Goal: Navigation & Orientation: Find specific page/section

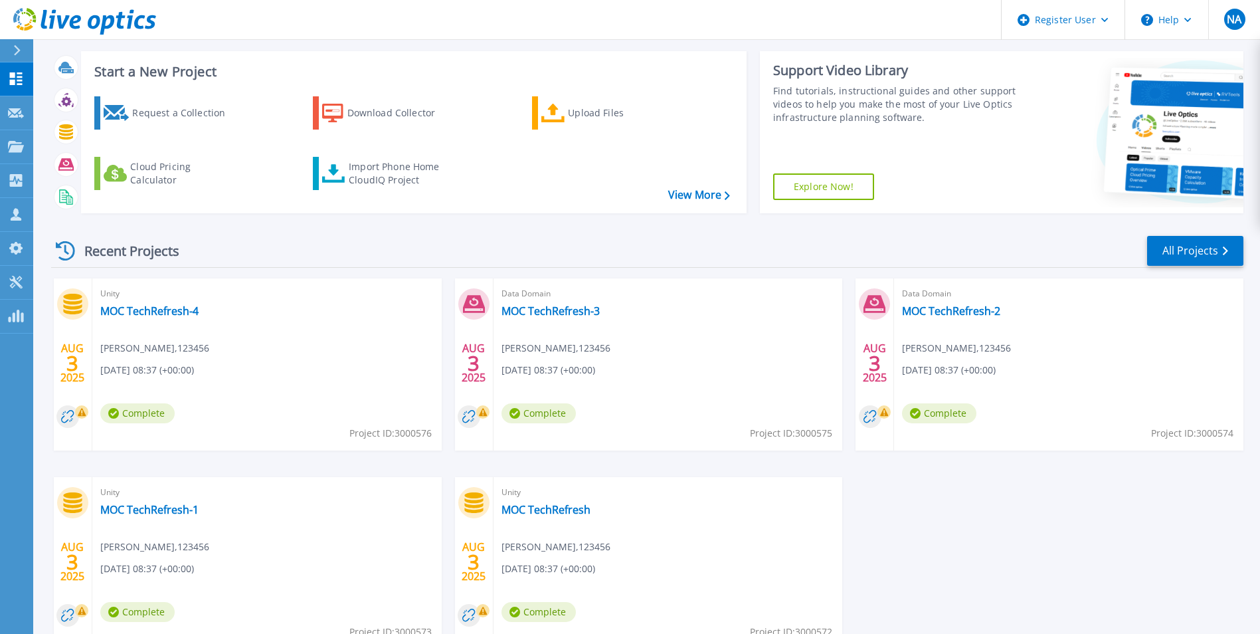
scroll to position [66, 0]
click at [168, 305] on link "MOC TechRefresh-4" at bounding box center [149, 310] width 98 height 13
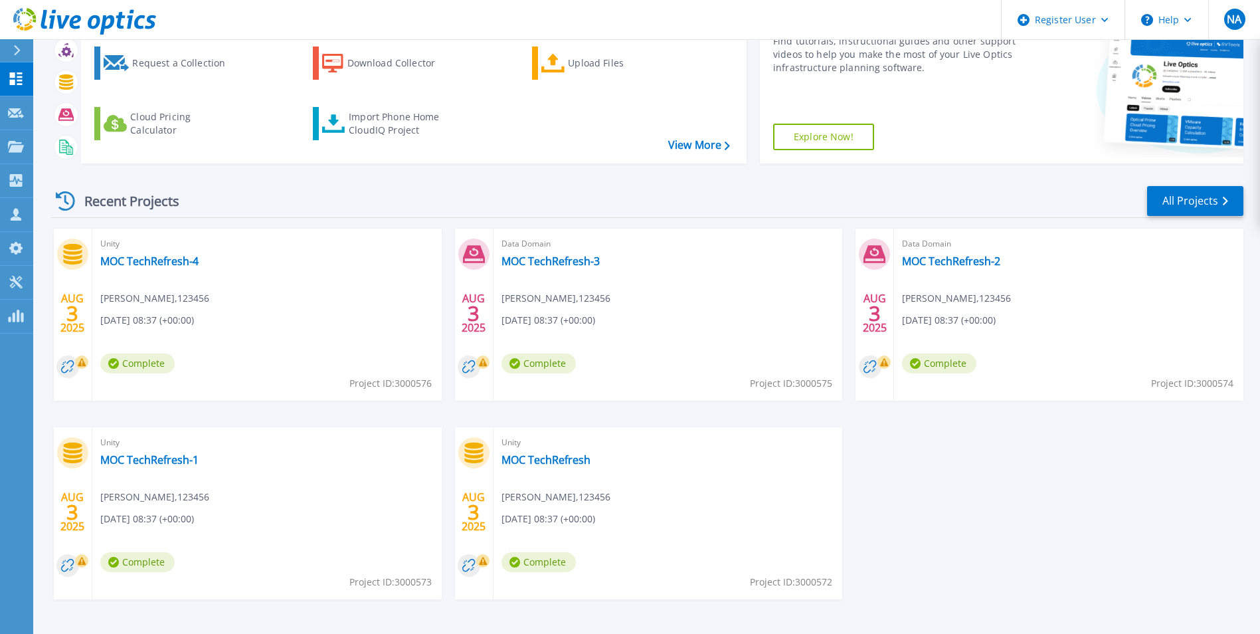
scroll to position [133, 0]
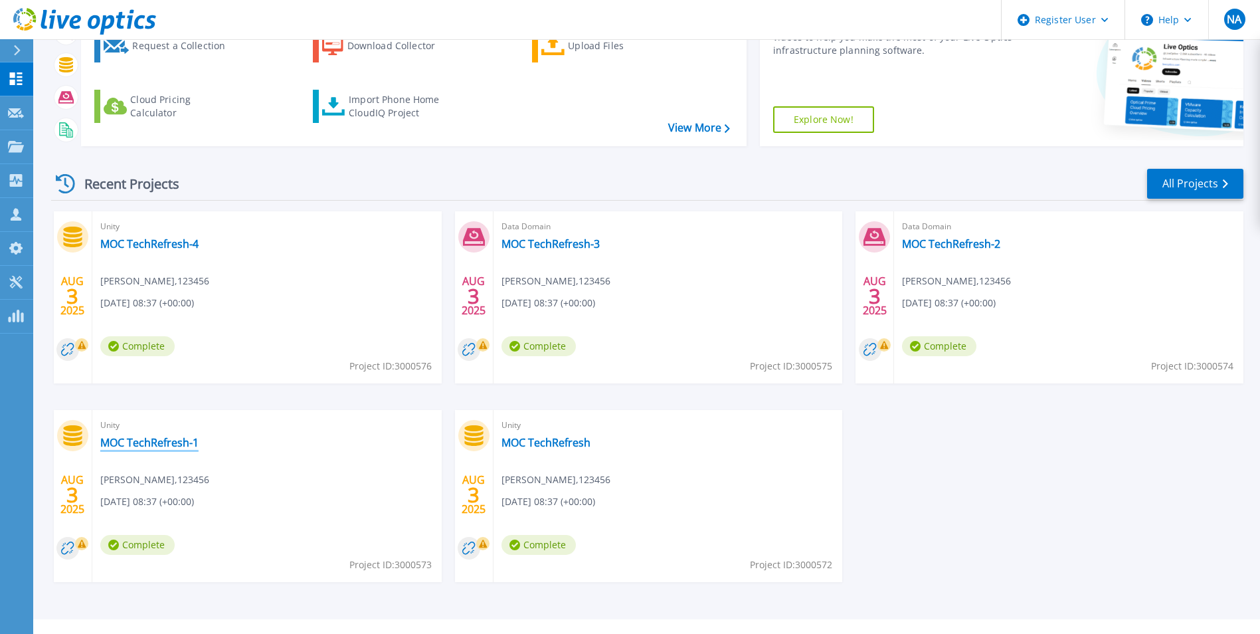
click at [167, 446] on link "MOC TechRefresh-1" at bounding box center [149, 442] width 98 height 13
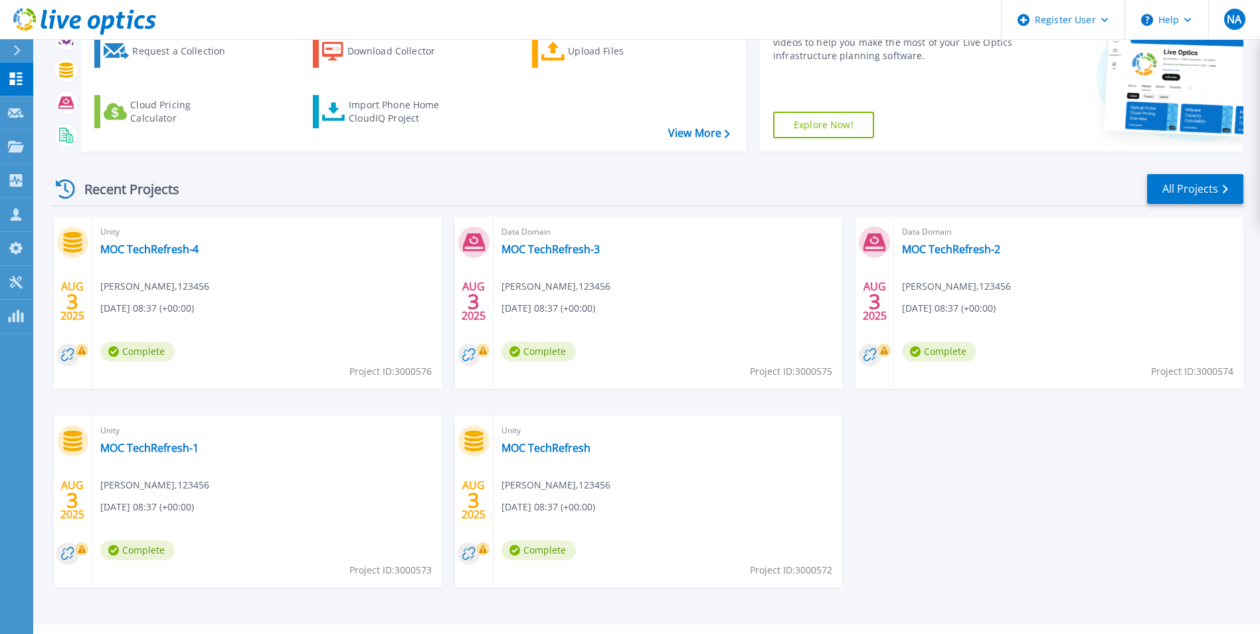
scroll to position [133, 0]
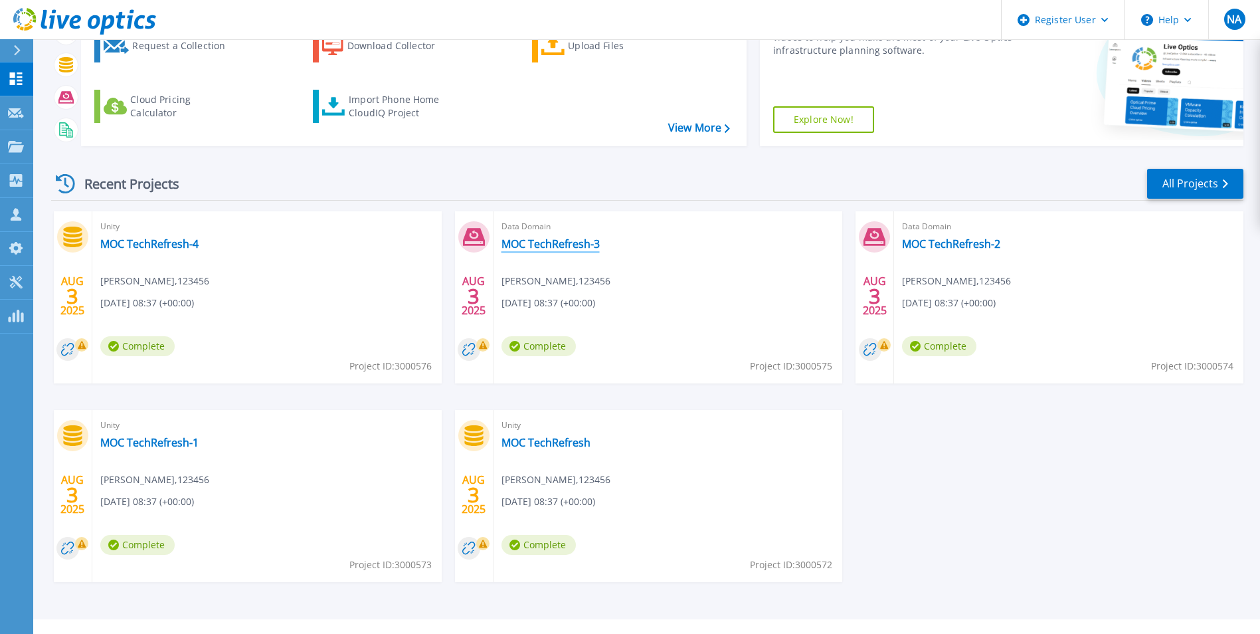
click at [556, 244] on link "MOC TechRefresh-3" at bounding box center [551, 243] width 98 height 13
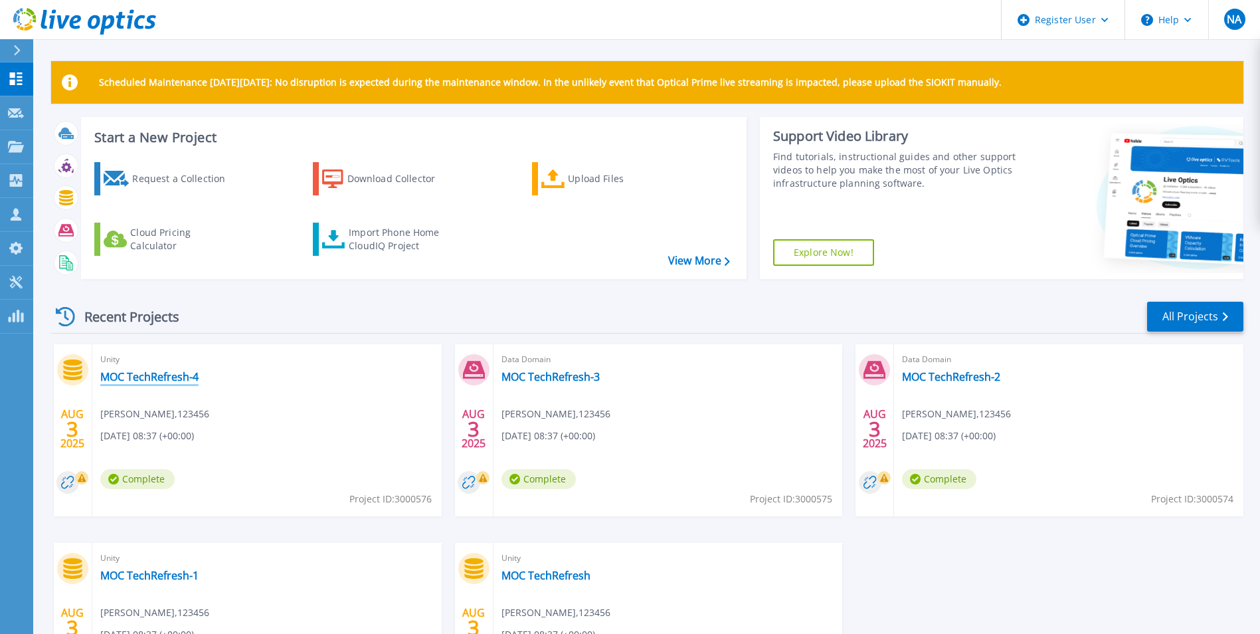
click at [190, 376] on link "MOC TechRefresh-4" at bounding box center [149, 376] width 98 height 13
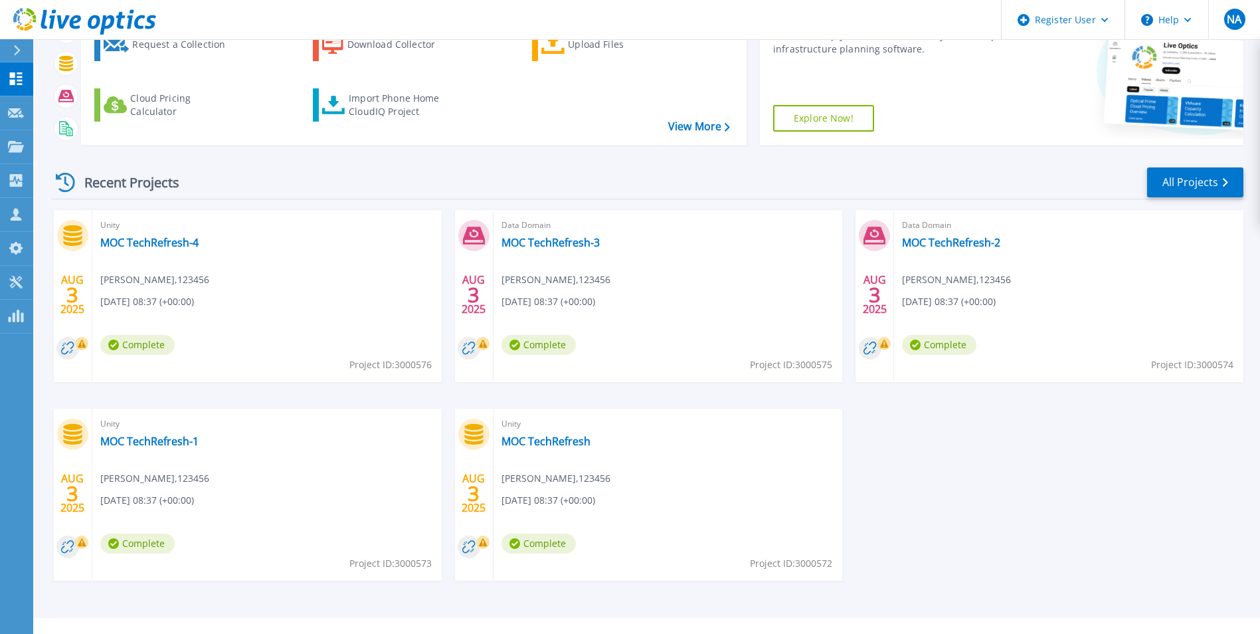
scroll to position [158, 0]
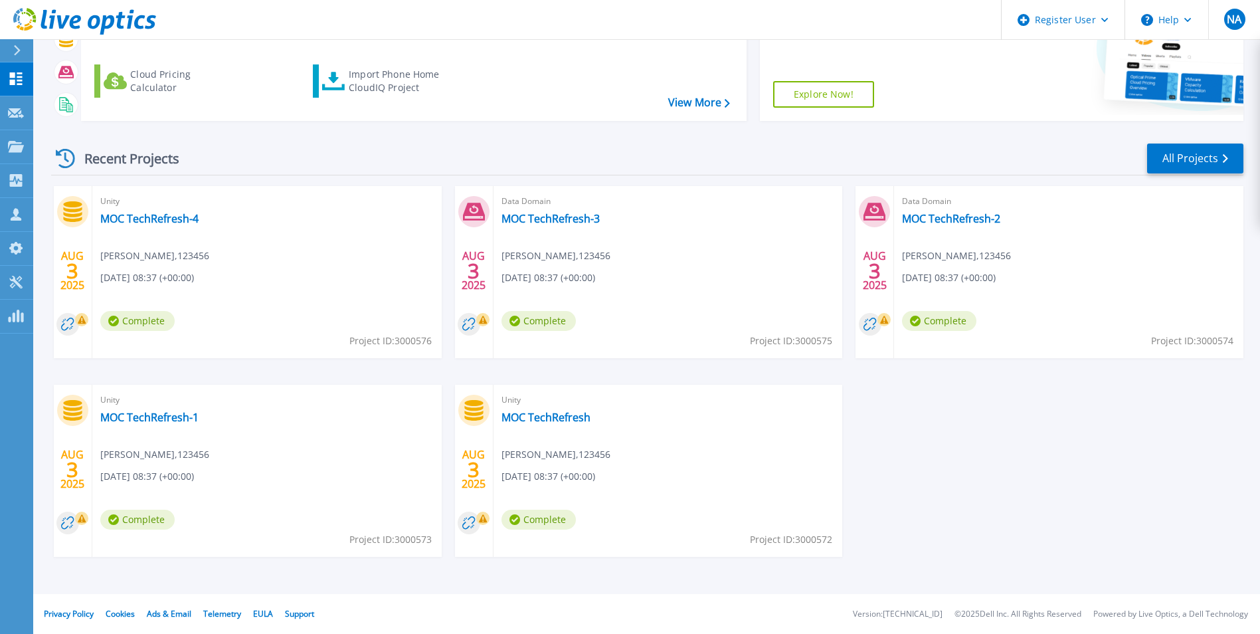
click at [577, 425] on div "Unity MOC TechRefresh [PERSON_NAME] , 123456 [DATE] 08:37 (+00:00) Complete Pro…" at bounding box center [668, 471] width 349 height 172
click at [570, 422] on link "MOC TechRefresh" at bounding box center [546, 417] width 89 height 13
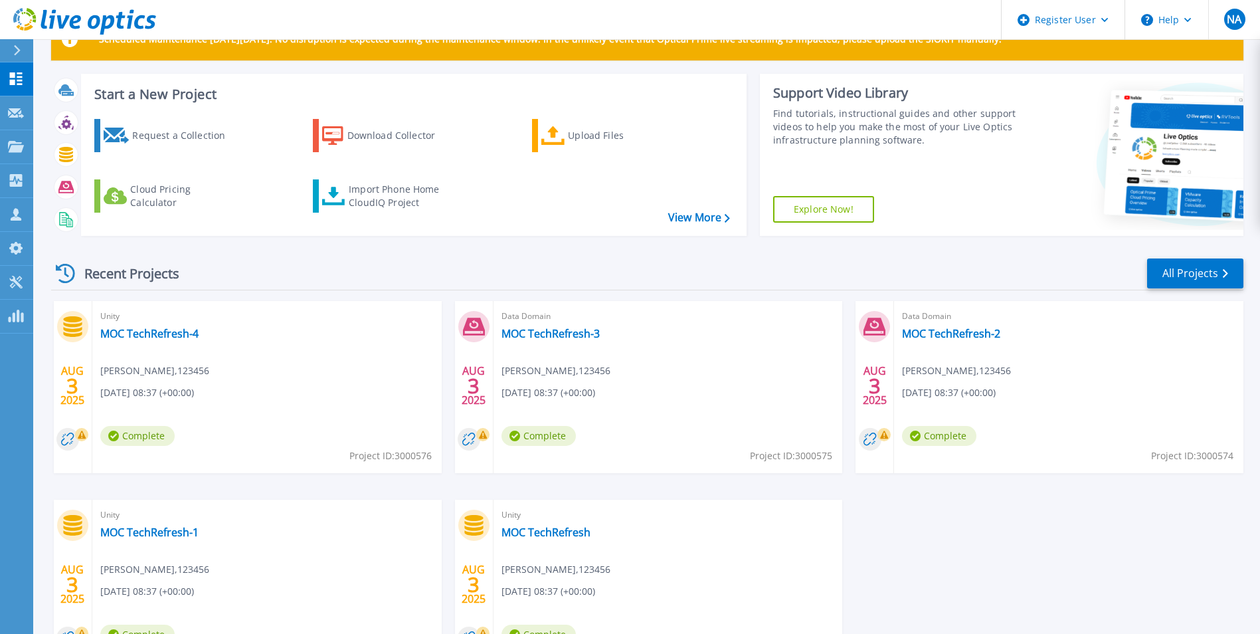
scroll to position [66, 0]
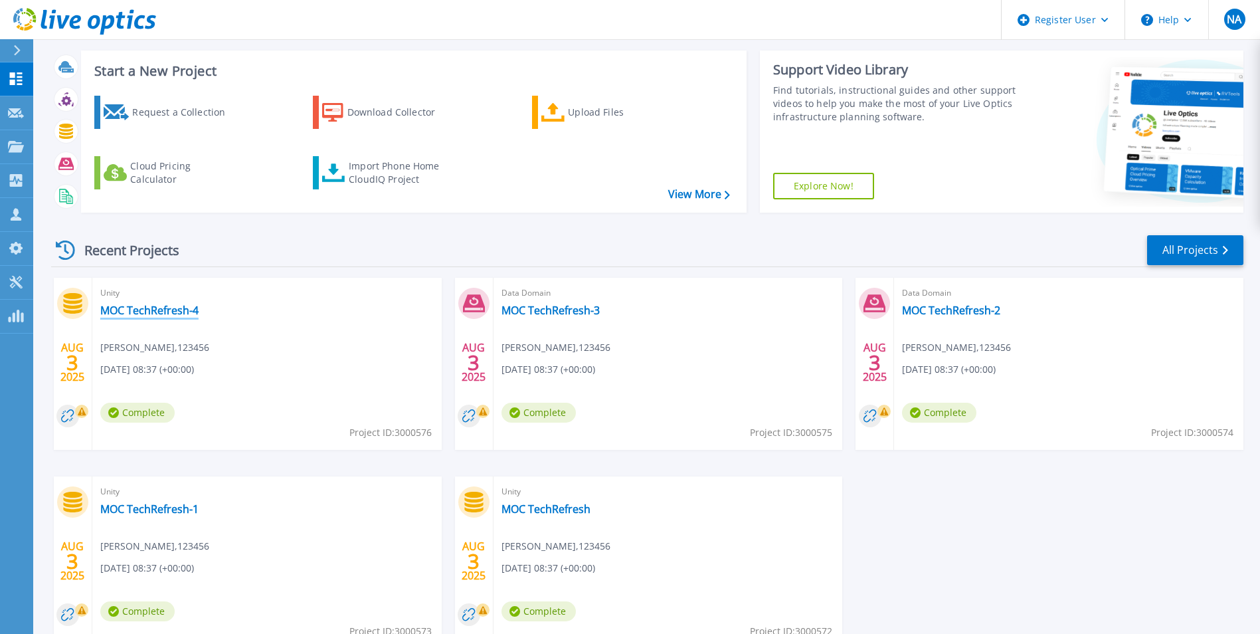
click at [157, 312] on link "MOC TechRefresh-4" at bounding box center [149, 310] width 98 height 13
